Goal: Contribute content: Add original content to the website for others to see

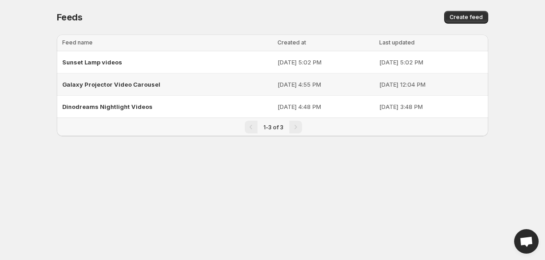
click at [123, 84] on span "Galaxy Projector Video Carousel" at bounding box center [111, 84] width 98 height 7
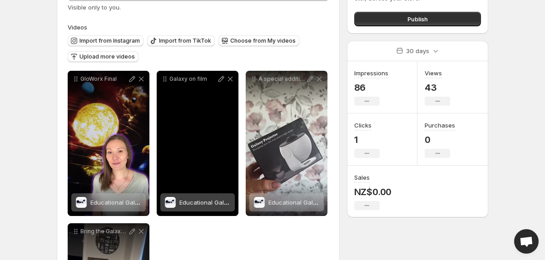
scroll to position [69, 0]
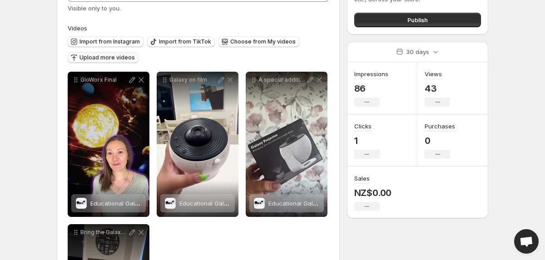
click at [126, 60] on span "Upload more videos" at bounding box center [106, 57] width 55 height 7
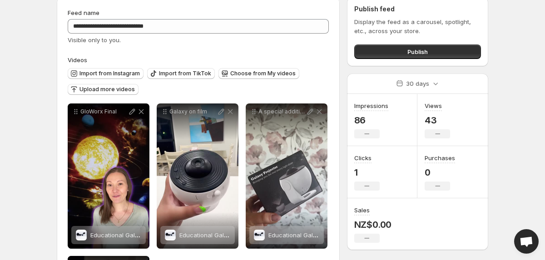
scroll to position [35, 0]
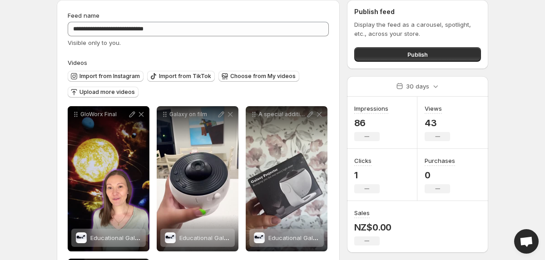
click at [234, 84] on div "Import from Instagram Import from TikTok Choose from My videos Upload more vide…" at bounding box center [196, 83] width 265 height 32
click at [238, 76] on span "Choose from My videos" at bounding box center [262, 76] width 65 height 7
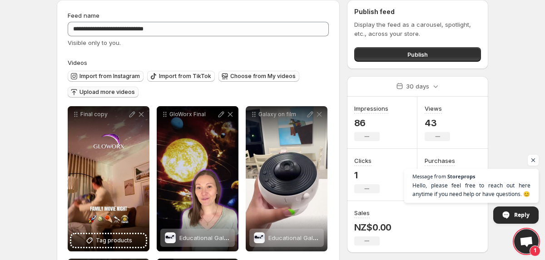
click at [109, 93] on span "Upload more videos" at bounding box center [106, 92] width 55 height 7
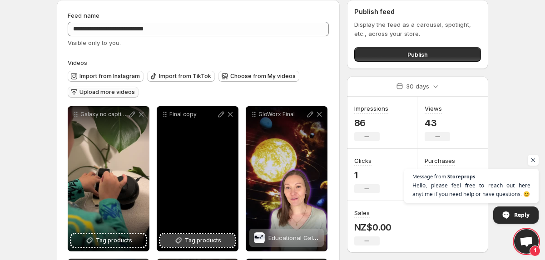
click at [184, 240] on button "Tag products" at bounding box center [197, 240] width 74 height 13
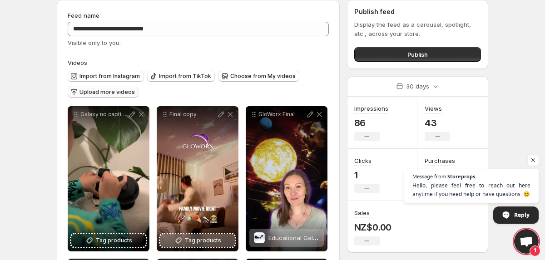
click at [99, 244] on span "Tag products" at bounding box center [114, 240] width 36 height 9
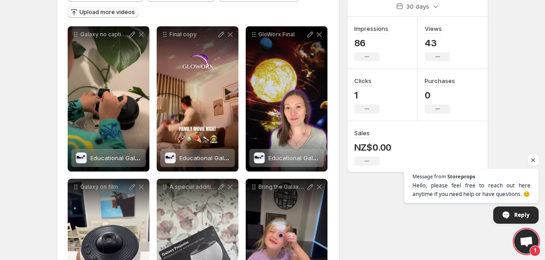
scroll to position [0, 0]
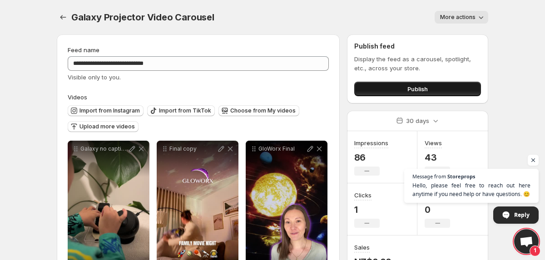
click at [402, 92] on button "Publish" at bounding box center [417, 89] width 127 height 15
click at [62, 19] on icon "Settings" at bounding box center [63, 17] width 6 height 5
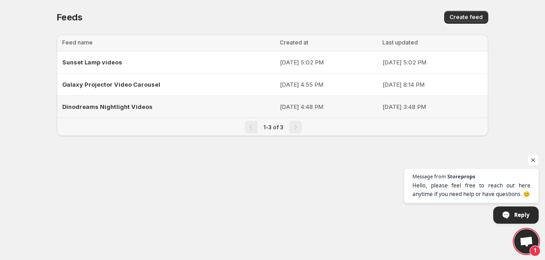
click at [123, 109] on span "Dinodreams Nightlight Videos" at bounding box center [107, 106] width 90 height 7
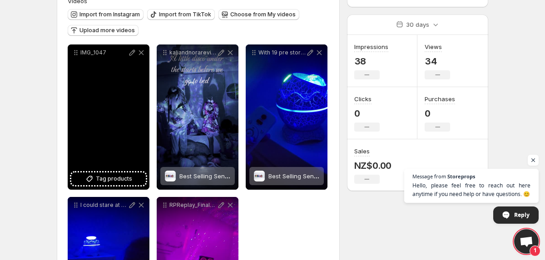
scroll to position [80, 0]
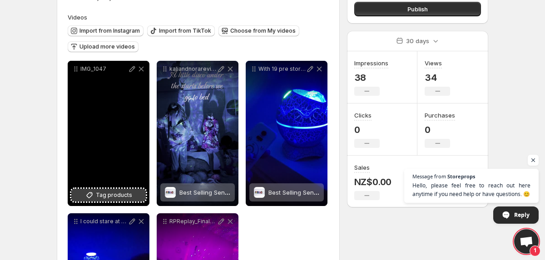
click at [103, 196] on span "Tag products" at bounding box center [114, 195] width 36 height 9
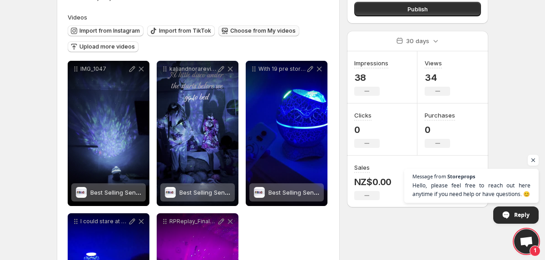
click at [238, 32] on span "Choose from My videos" at bounding box center [262, 30] width 65 height 7
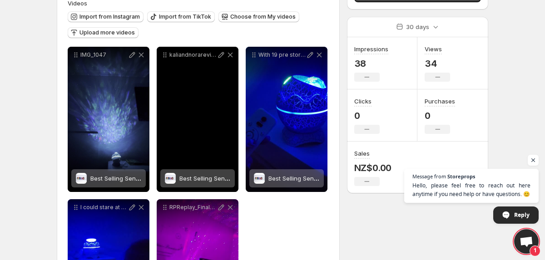
scroll to position [106, 0]
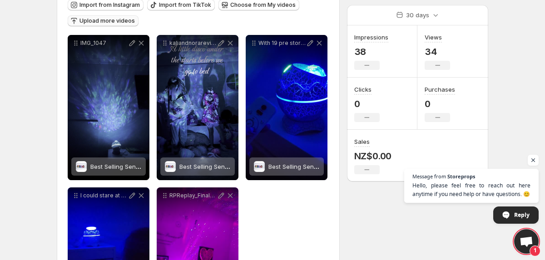
click at [107, 20] on span "Upload more videos" at bounding box center [106, 20] width 55 height 7
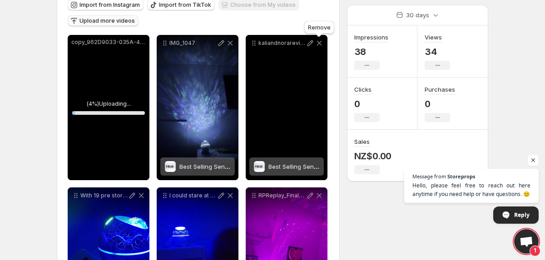
click at [321, 43] on icon at bounding box center [319, 43] width 9 height 9
